Goal: Information Seeking & Learning: Learn about a topic

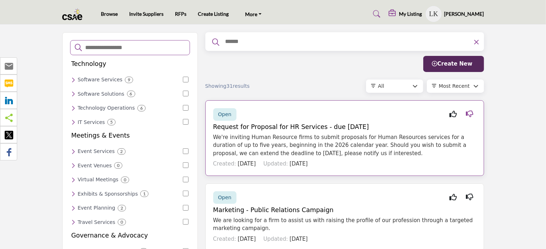
click at [471, 114] on icon at bounding box center [470, 114] width 8 height 0
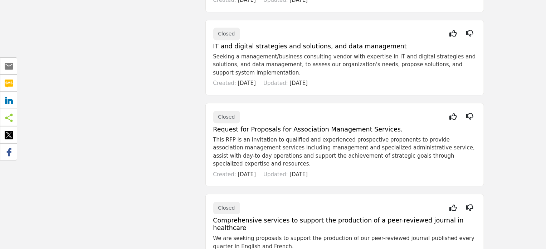
scroll to position [1144, 0]
